Goal: Task Accomplishment & Management: Manage account settings

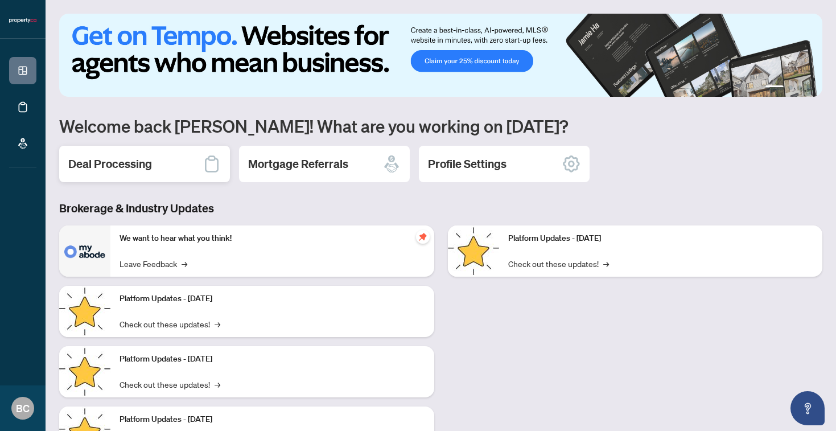
click at [179, 174] on div "Deal Processing" at bounding box center [144, 164] width 171 height 36
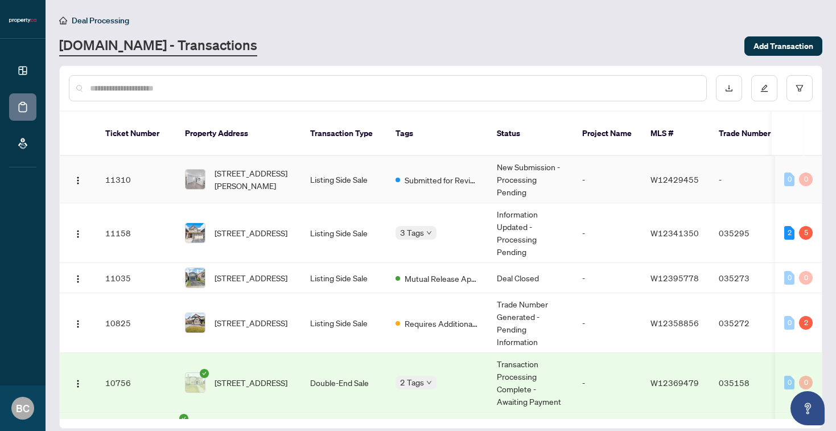
click at [513, 162] on td "New Submission - Processing Pending" at bounding box center [530, 179] width 85 height 47
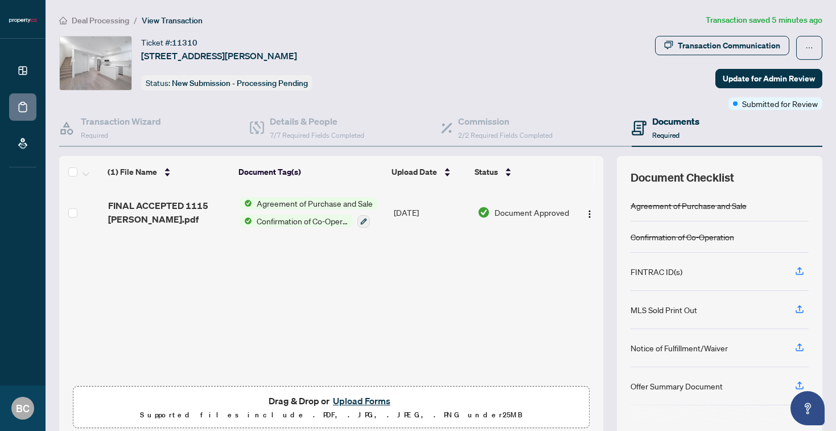
click at [371, 400] on button "Upload Forms" at bounding box center [361, 400] width 64 height 15
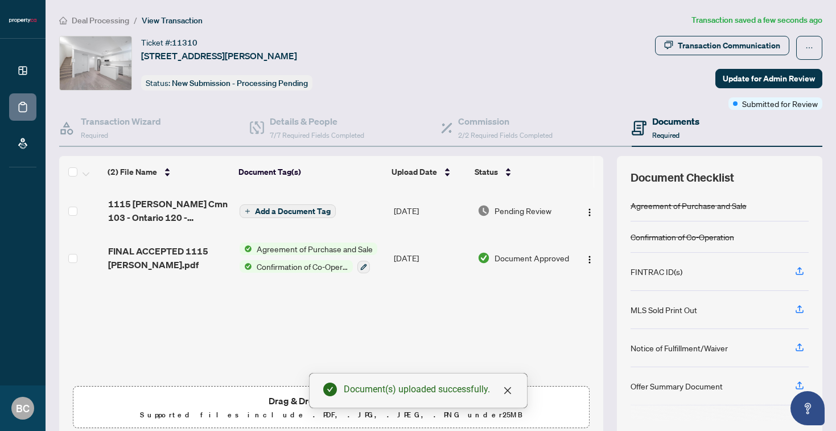
click at [313, 212] on span "Add a Document Tag" at bounding box center [293, 211] width 76 height 8
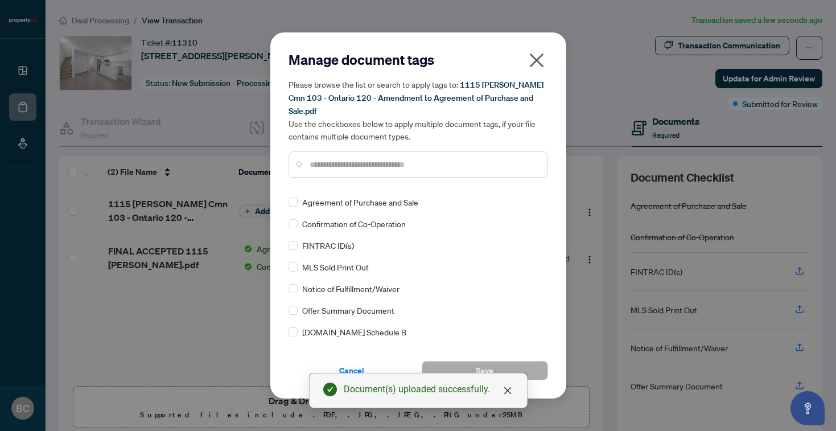
click at [342, 167] on input "text" at bounding box center [423, 164] width 229 height 13
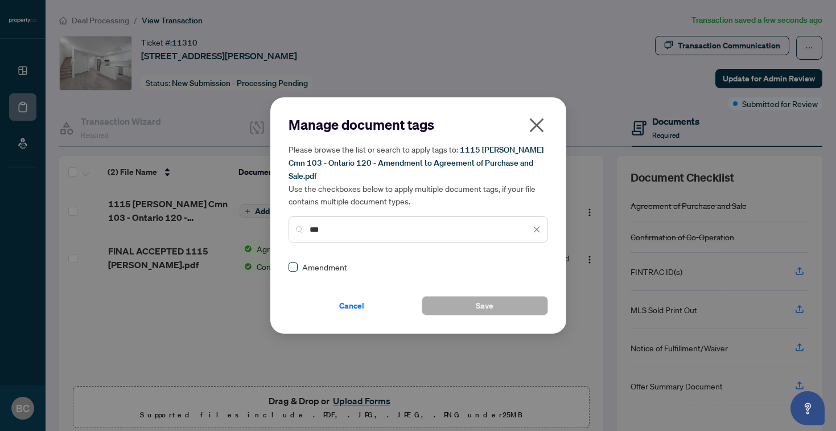
type input "***"
click at [452, 305] on button "Save" at bounding box center [485, 305] width 126 height 19
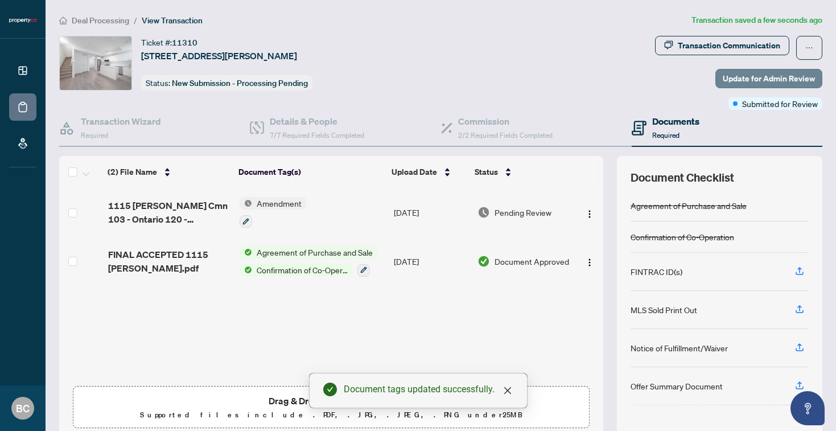
click at [754, 80] on span "Update for Admin Review" at bounding box center [769, 78] width 92 height 18
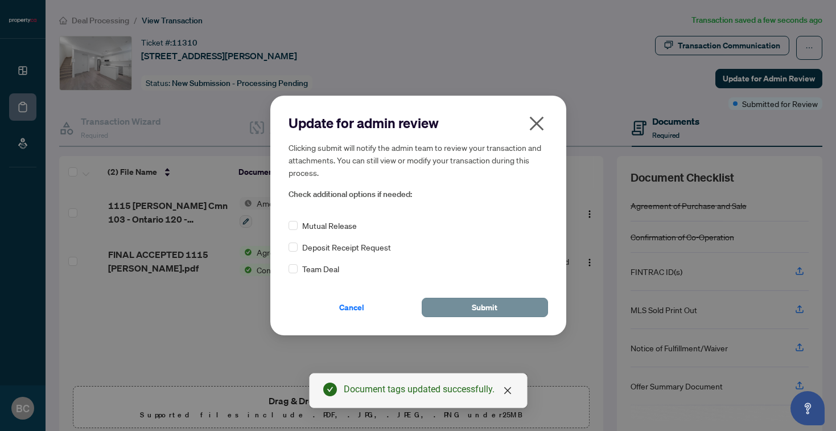
click at [467, 311] on button "Submit" at bounding box center [485, 307] width 126 height 19
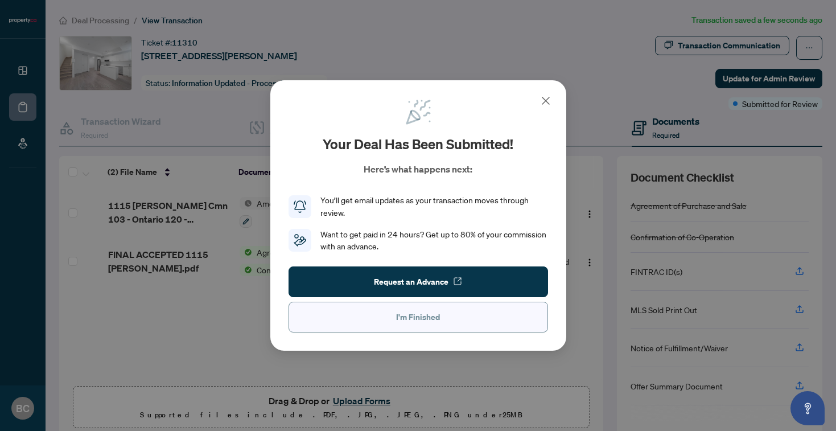
click at [445, 321] on button "I'm Finished" at bounding box center [417, 317] width 259 height 31
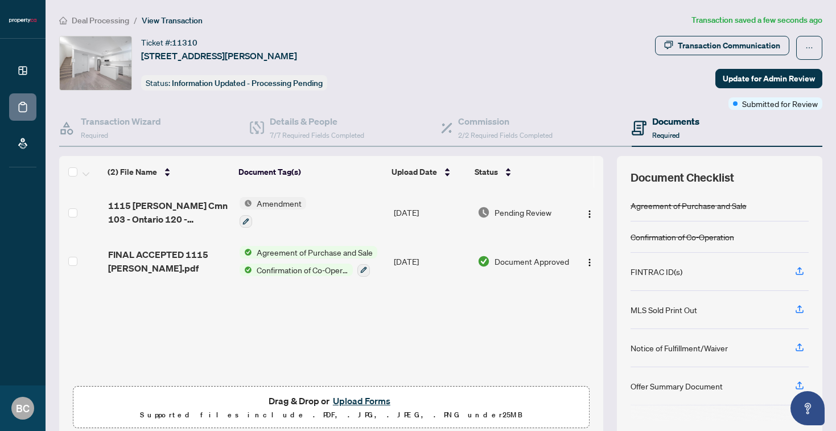
click at [115, 22] on span "Deal Processing" at bounding box center [100, 20] width 57 height 10
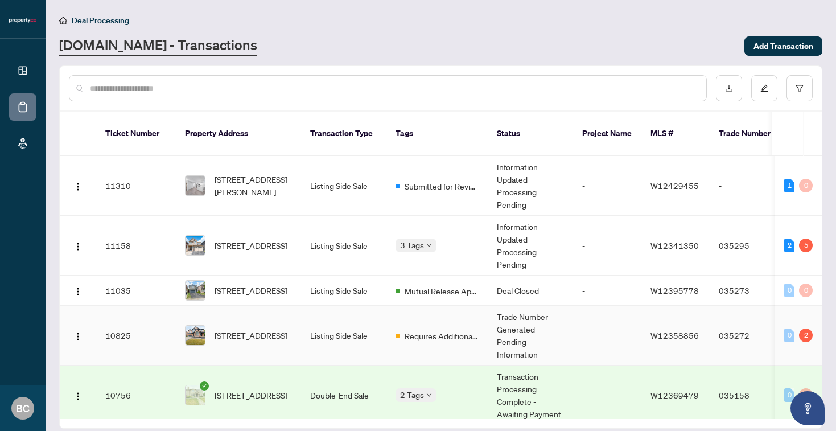
click at [243, 329] on span "[STREET_ADDRESS]" at bounding box center [250, 335] width 73 height 13
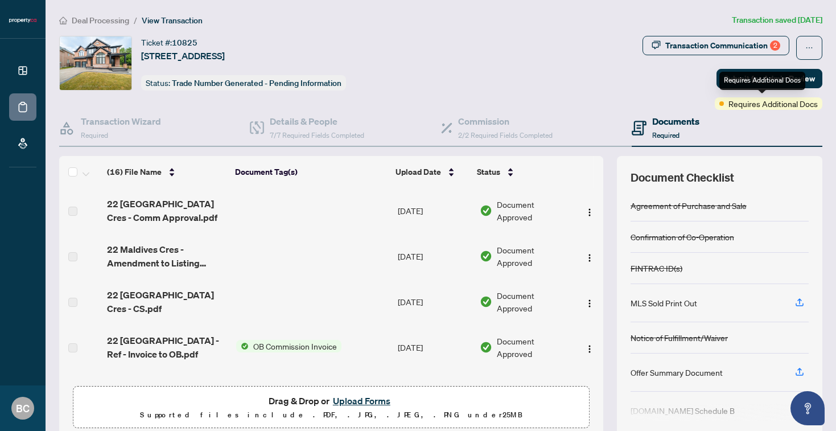
click at [784, 104] on span "Requires Additional Docs" at bounding box center [772, 103] width 89 height 13
click at [749, 104] on span "Requires Additional Docs" at bounding box center [772, 103] width 89 height 13
click at [715, 98] on div "Requires Additional Docs" at bounding box center [769, 103] width 108 height 13
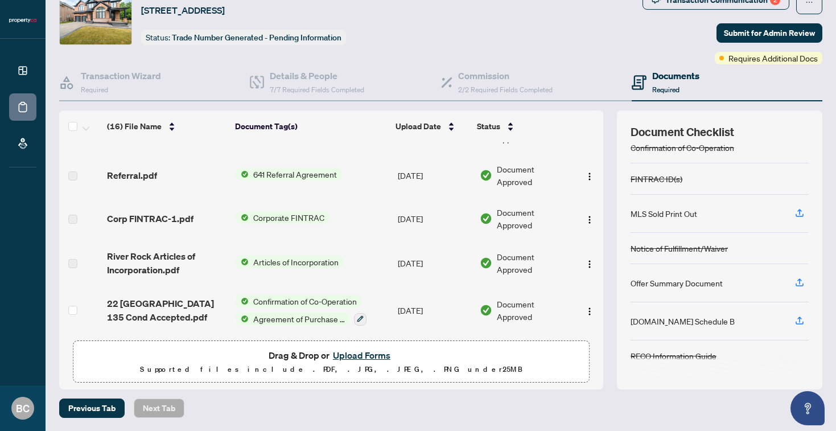
scroll to position [524, 0]
click at [109, 406] on span "Previous Tab" at bounding box center [91, 408] width 47 height 18
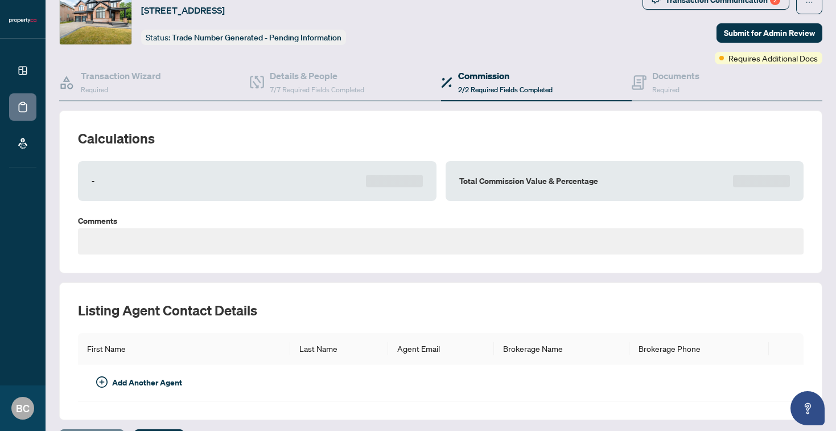
scroll to position [39, 0]
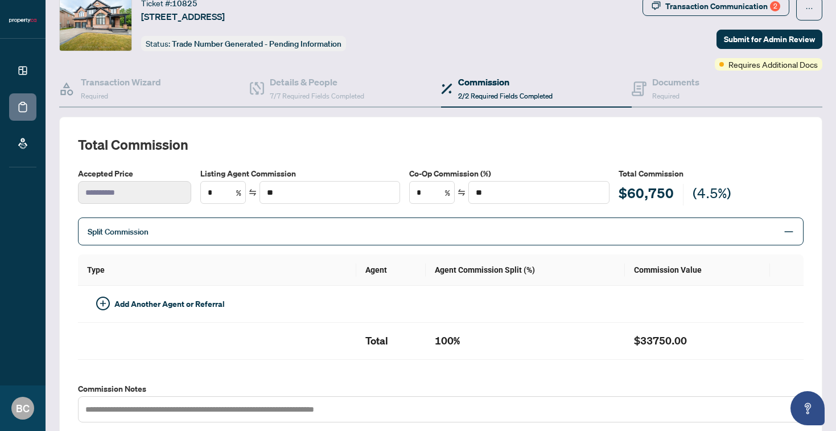
type input "***"
type input "*******"
type input "*"
type input "*******"
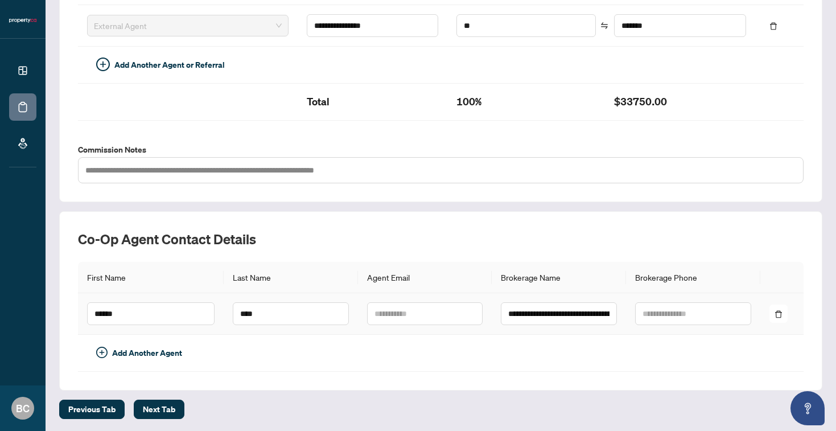
scroll to position [361, 0]
click at [96, 414] on span "Previous Tab" at bounding box center [91, 410] width 47 height 18
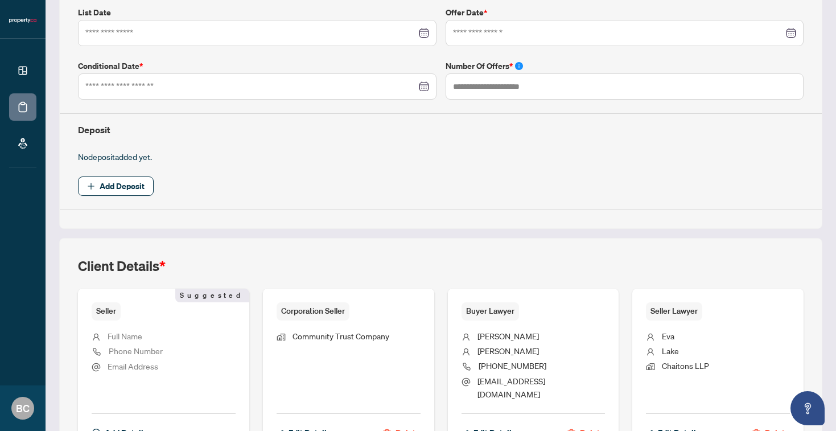
type input "*********"
type input "*"
type input "**********"
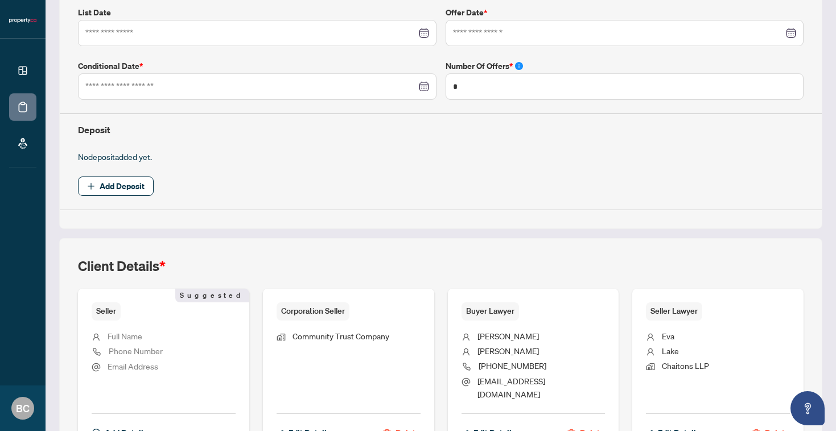
type input "**********"
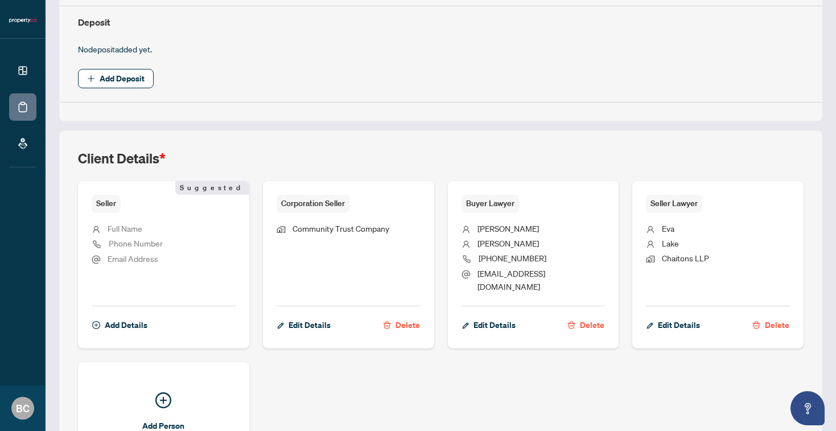
scroll to position [477, 0]
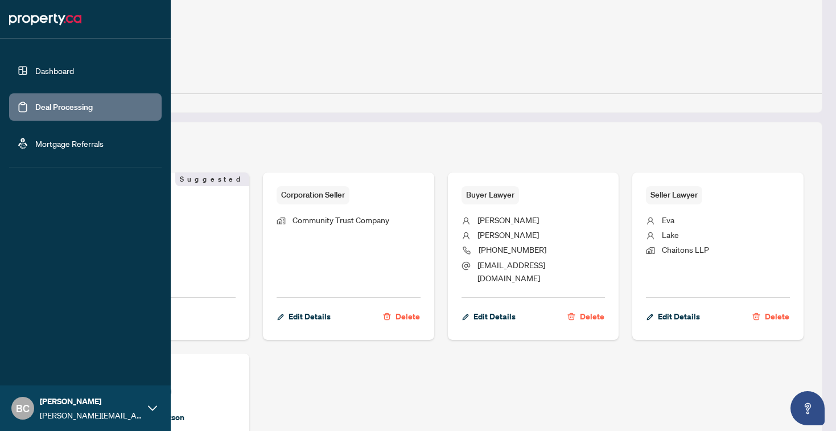
click at [44, 73] on link "Dashboard" at bounding box center [54, 70] width 39 height 10
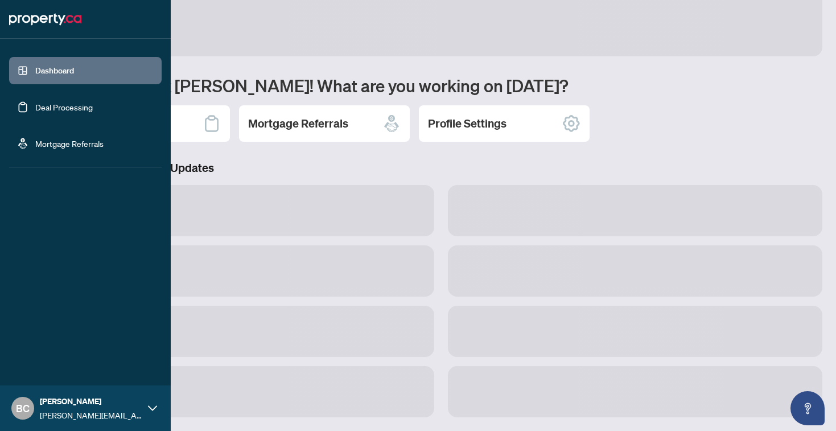
scroll to position [40, 0]
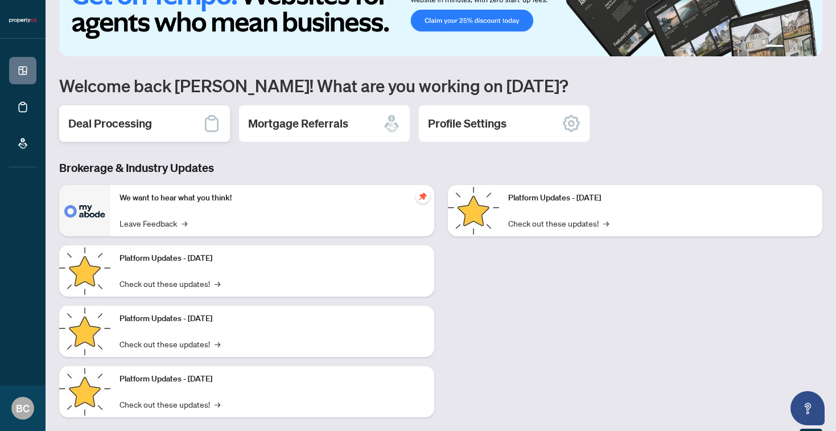
click at [133, 124] on h2 "Deal Processing" at bounding box center [110, 123] width 84 height 16
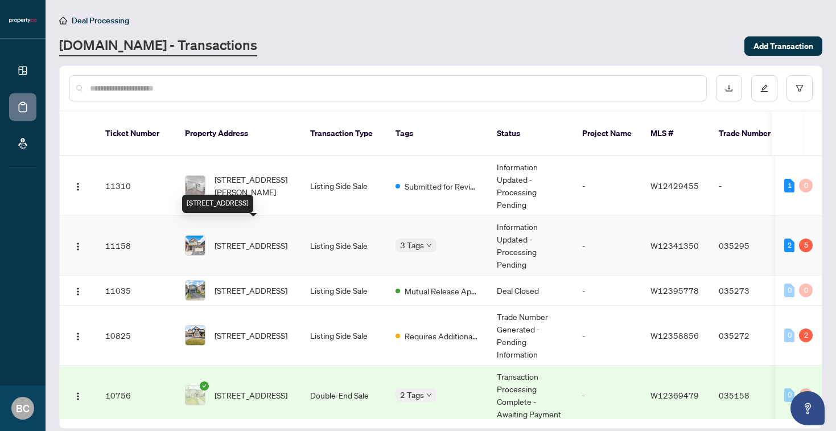
click at [214, 239] on span "[STREET_ADDRESS]" at bounding box center [250, 245] width 73 height 13
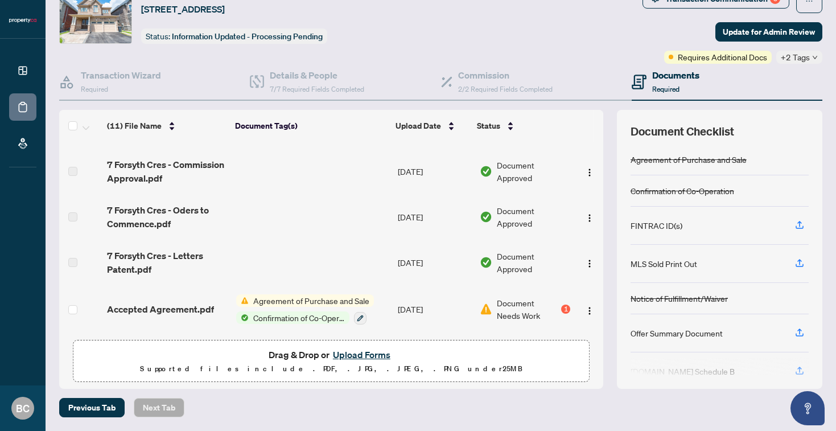
scroll to position [46, 0]
click at [561, 305] on div "1" at bounding box center [565, 309] width 9 height 9
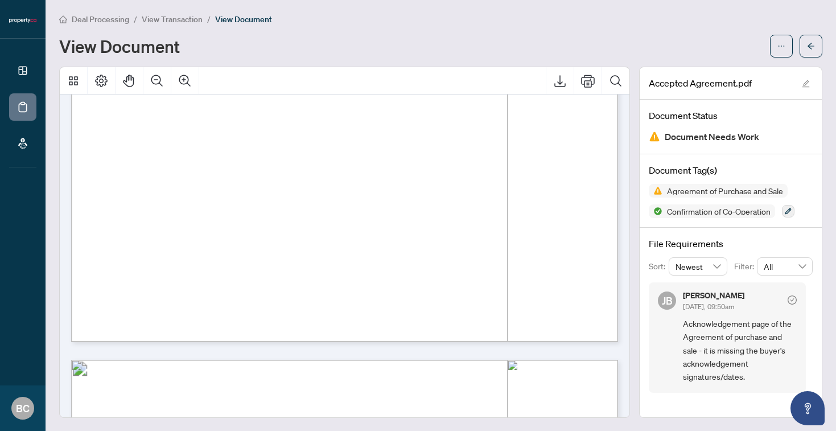
scroll to position [3370, 0]
